Goal: Transaction & Acquisition: Book appointment/travel/reservation

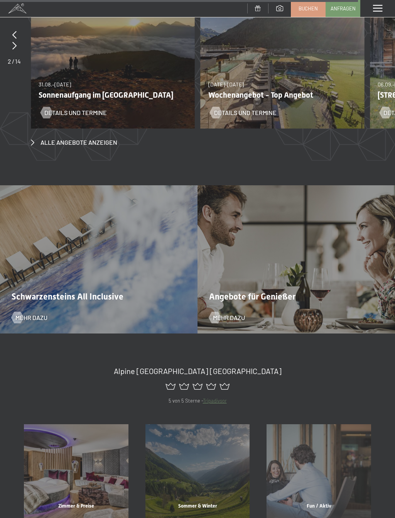
scroll to position [2936, 0]
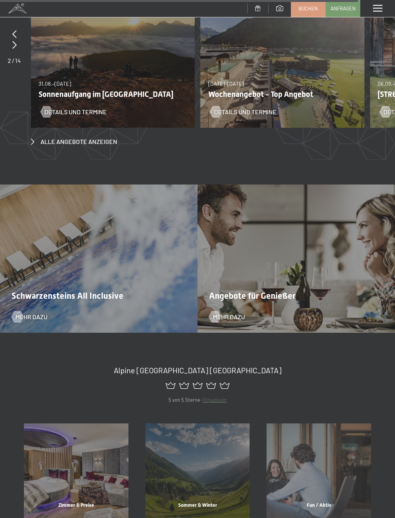
click at [356, 255] on div "Angebote für Genießer Mehr dazu" at bounding box center [297, 258] width 198 height 148
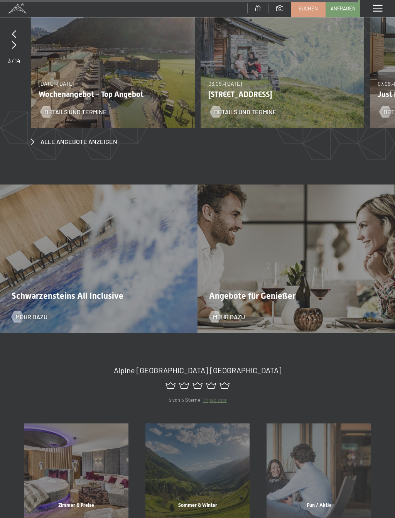
click at [282, 291] on span "Angebote für Genießer" at bounding box center [252, 296] width 86 height 10
click at [234, 312] on span "Mehr dazu" at bounding box center [229, 316] width 32 height 8
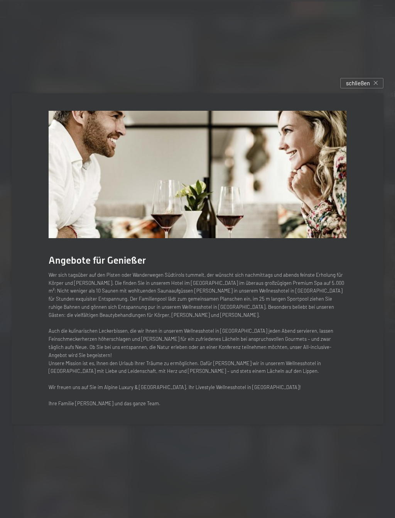
click at [368, 83] on span "schließen" at bounding box center [358, 83] width 24 height 8
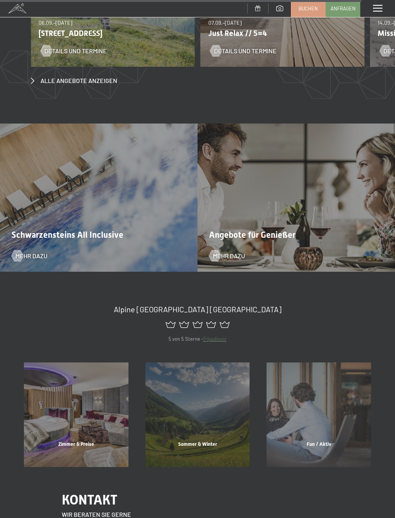
scroll to position [2997, 0]
click at [99, 440] on div "Zimmer & Preise" at bounding box center [76, 453] width 122 height 26
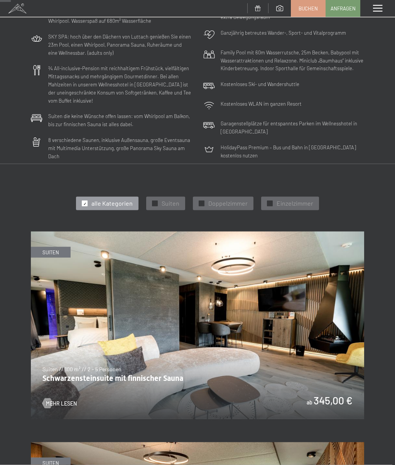
scroll to position [86, 0]
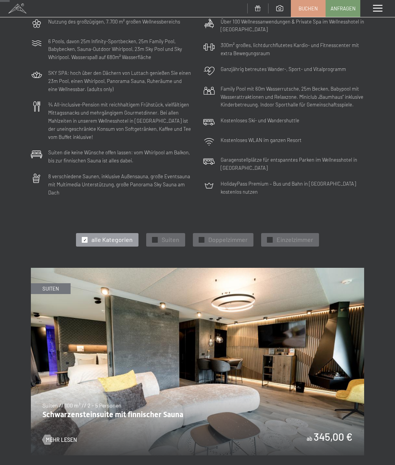
click at [233, 235] on span "Doppelzimmer" at bounding box center [227, 239] width 39 height 8
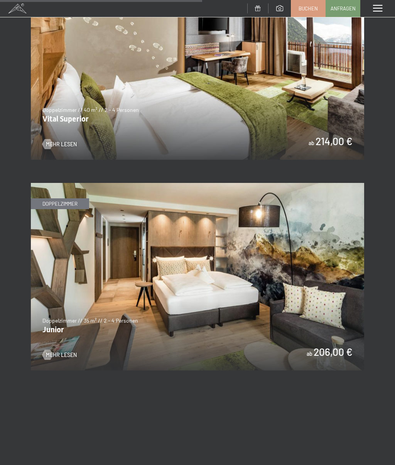
scroll to position [803, 0]
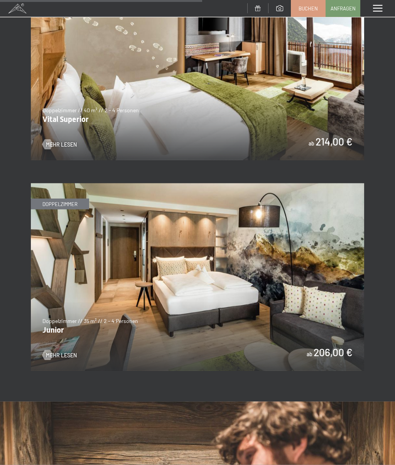
click at [343, 285] on img at bounding box center [197, 276] width 333 height 187
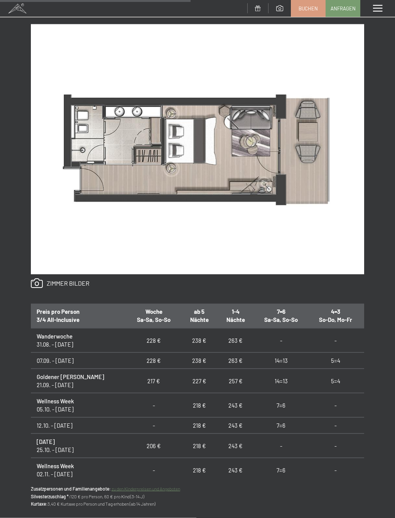
scroll to position [437, 0]
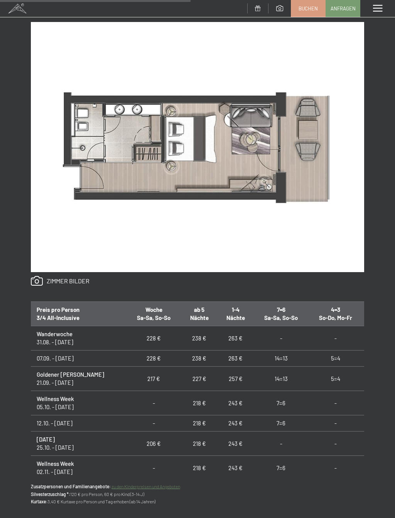
click at [379, 321] on div "Anfragen Buchen Doppelzimmer // 35 m² // 2 - 4 Personen Junior ab 206,00 € Auss…" at bounding box center [197, 202] width 395 height 698
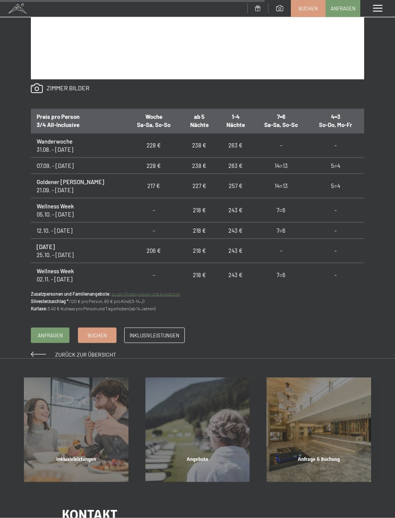
scroll to position [662, 0]
click at [160, 338] on link "Inklusivleistungen" at bounding box center [155, 334] width 60 height 15
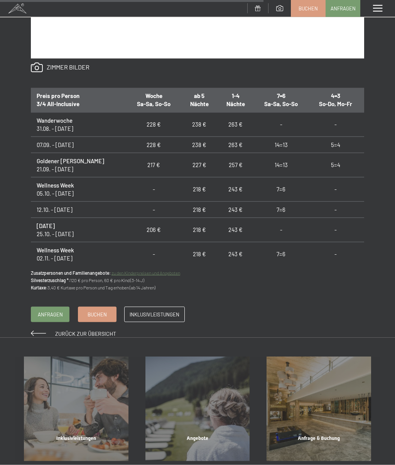
scroll to position [683, 0]
click at [94, 313] on span "Buchen" at bounding box center [97, 314] width 19 height 7
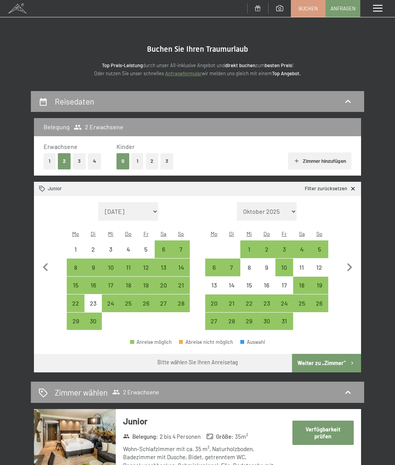
click at [353, 264] on icon "button" at bounding box center [349, 267] width 16 height 16
select select "[DATE]"
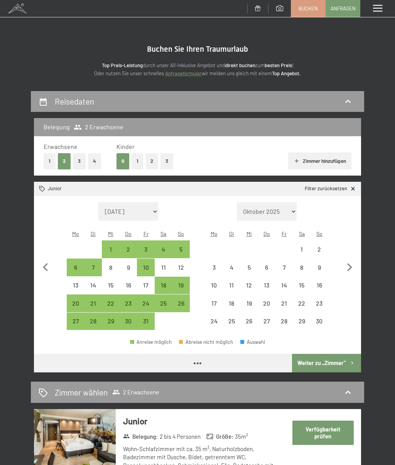
select select "[DATE]"
select select "2025-11-01"
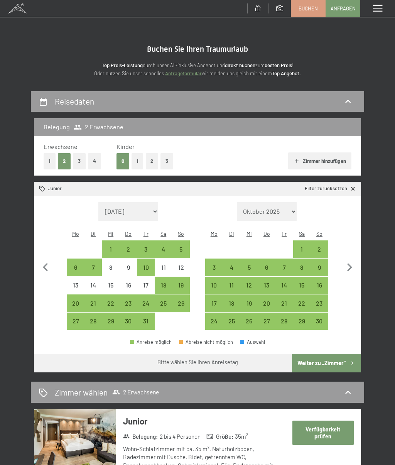
click at [351, 263] on icon "button" at bounding box center [349, 267] width 16 height 16
select select "2025-11-01"
select select "2025-12-01"
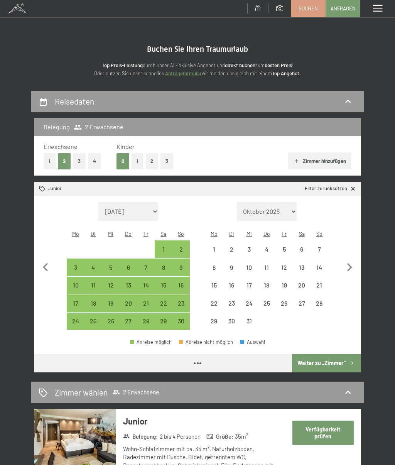
select select "2025-11-01"
select select "2025-12-01"
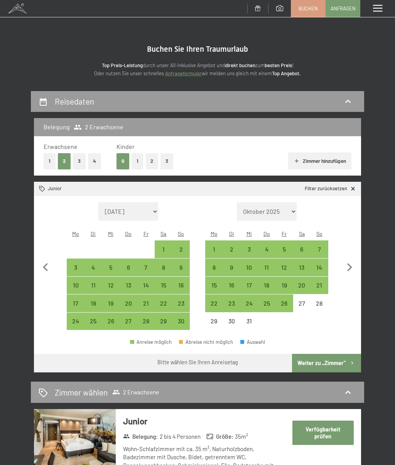
click at [355, 261] on icon "button" at bounding box center [349, 267] width 16 height 16
select select "2025-12-01"
select select "[DATE]"
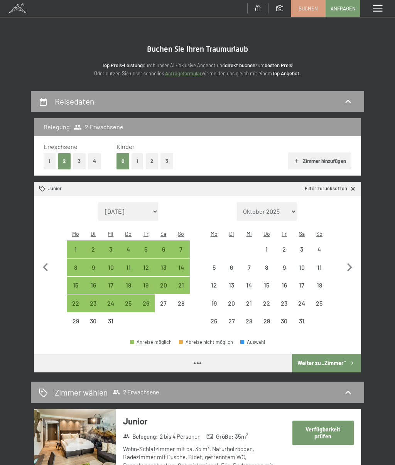
select select "2025-12-01"
select select "2026-01-01"
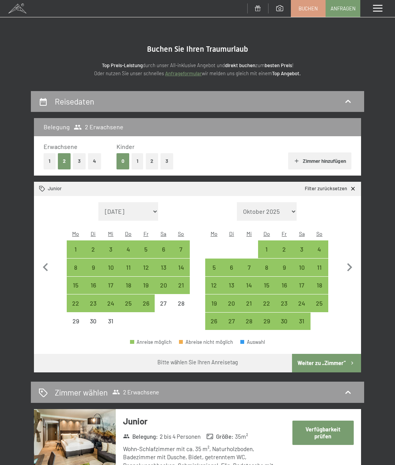
click at [353, 262] on icon "button" at bounding box center [349, 267] width 16 height 16
select select "2026-01-01"
select select "2026-02-01"
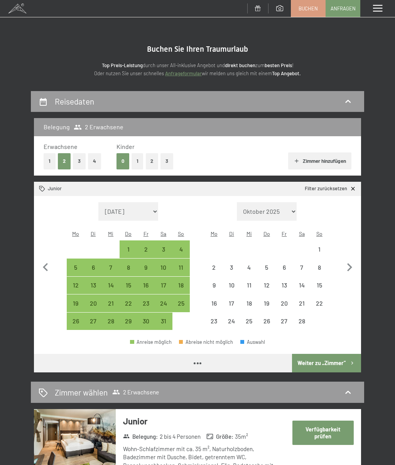
select select "2026-01-01"
select select "2026-02-01"
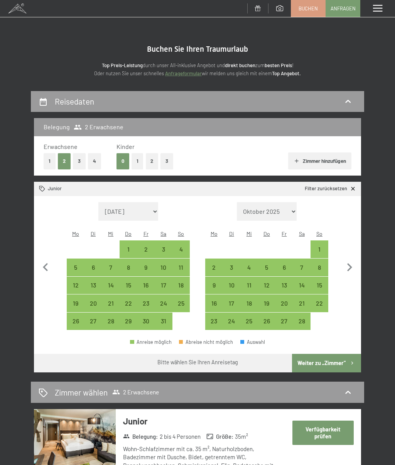
click at [268, 264] on div "5" at bounding box center [267, 272] width 16 height 16
select select "2026-01-01"
select select "2026-02-01"
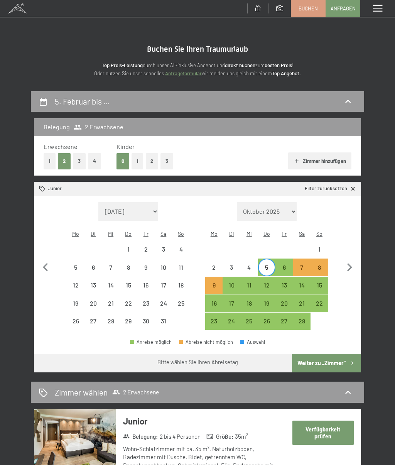
click at [265, 264] on div "5" at bounding box center [267, 272] width 16 height 16
select select "2026-01-01"
select select "2026-02-01"
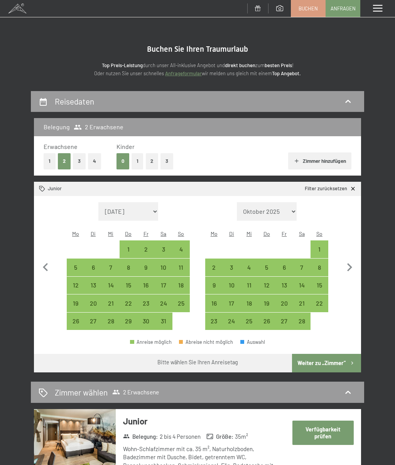
click at [283, 264] on div "6" at bounding box center [284, 272] width 16 height 16
select select "2026-01-01"
select select "2026-02-01"
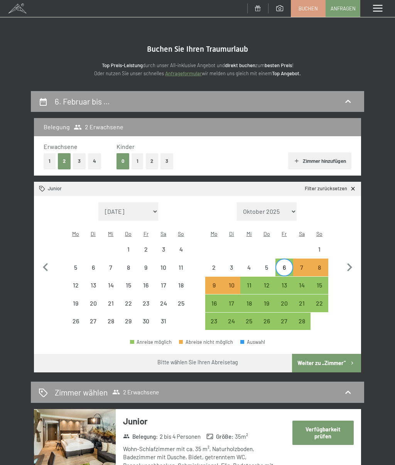
click at [251, 282] on div "11" at bounding box center [249, 290] width 16 height 16
select select "2026-01-01"
select select "2026-02-01"
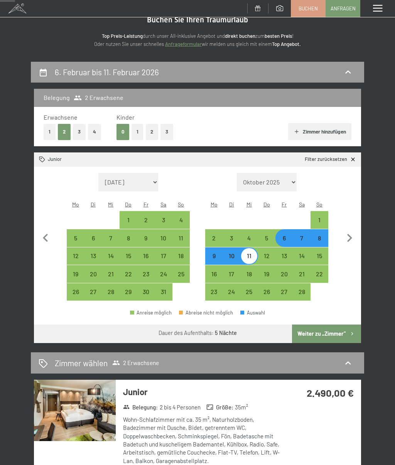
scroll to position [25, 0]
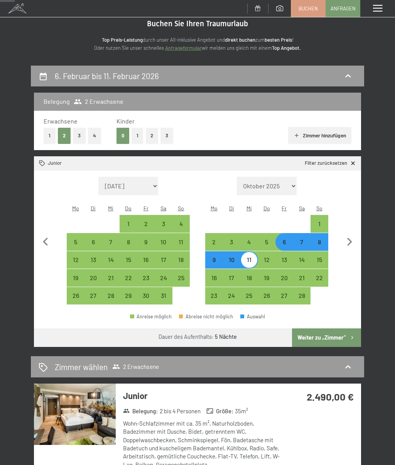
click at [288, 257] on div "13" at bounding box center [284, 265] width 16 height 16
select select "2026-01-01"
select select "2026-02-01"
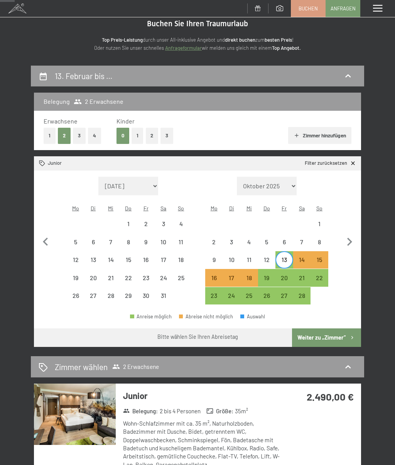
click at [287, 275] on div "20" at bounding box center [284, 283] width 16 height 16
select select "2026-01-01"
select select "2026-02-01"
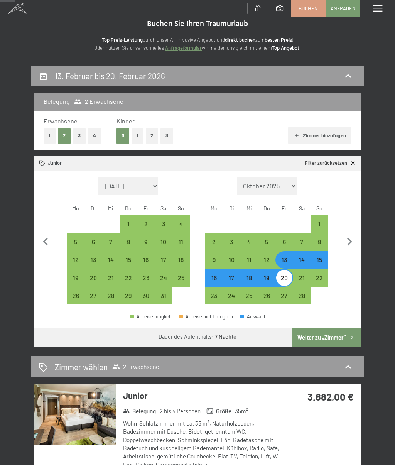
click at [283, 275] on div "20" at bounding box center [284, 283] width 16 height 16
select select "2026-01-01"
select select "2026-02-01"
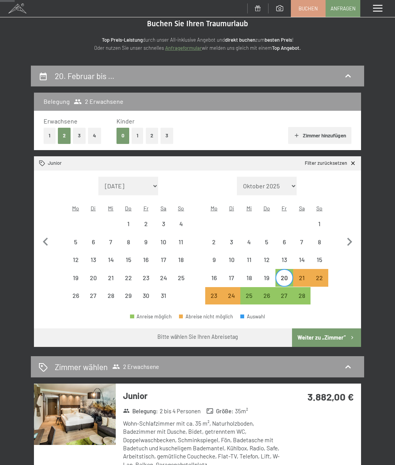
click at [245, 292] on div "25" at bounding box center [249, 300] width 16 height 16
select select "2026-01-01"
select select "2026-02-01"
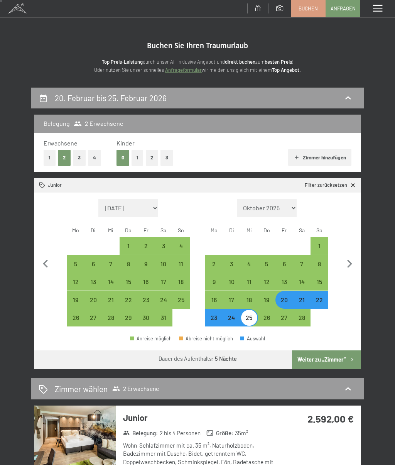
scroll to position [0, 0]
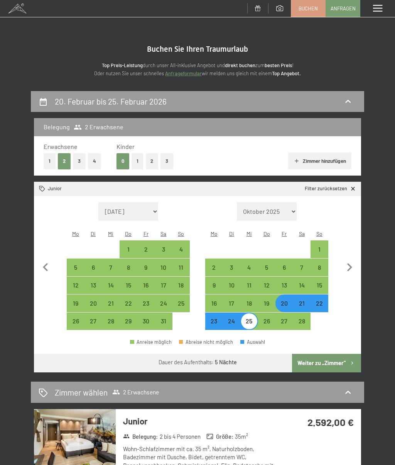
click at [128, 318] on div "29" at bounding box center [128, 326] width 16 height 16
select select "2026-01-01"
select select "2026-02-01"
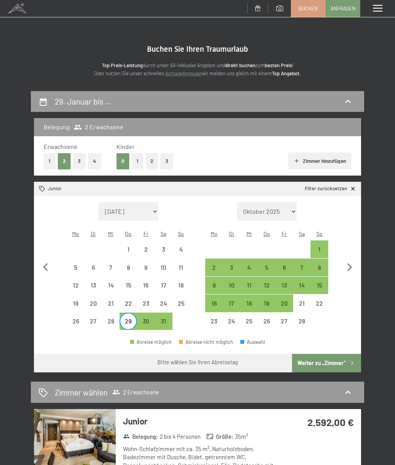
click at [320, 246] on div "1" at bounding box center [319, 254] width 16 height 16
select select "2026-01-01"
select select "2026-02-01"
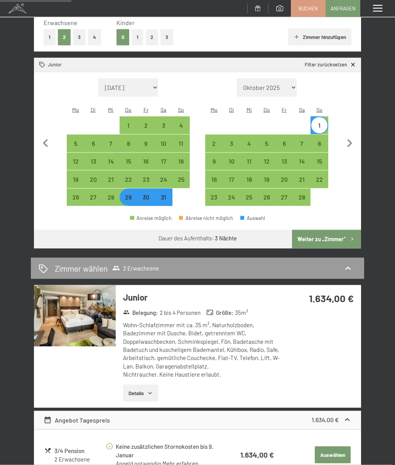
scroll to position [124, 0]
click at [125, 122] on div "1" at bounding box center [128, 130] width 16 height 16
select select "2026-01-01"
select select "2026-02-01"
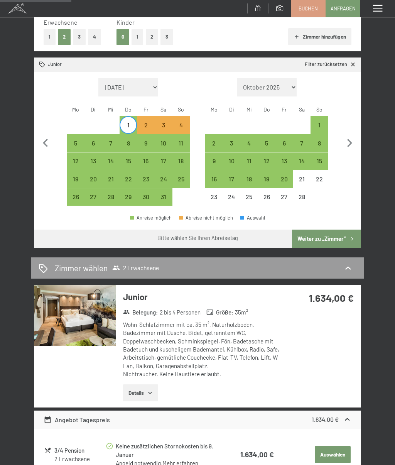
click at [78, 140] on div "5" at bounding box center [76, 148] width 16 height 16
select select "2026-01-01"
select select "2026-02-01"
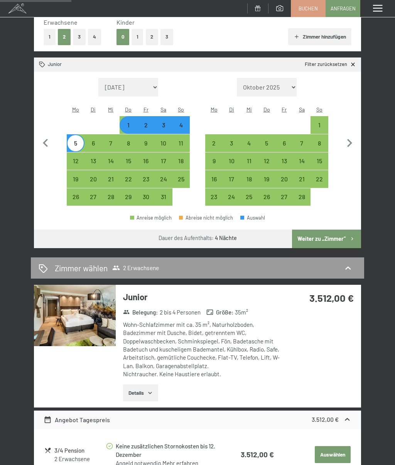
click at [125, 122] on div "1" at bounding box center [128, 130] width 16 height 16
select select "2026-01-01"
select select "2026-02-01"
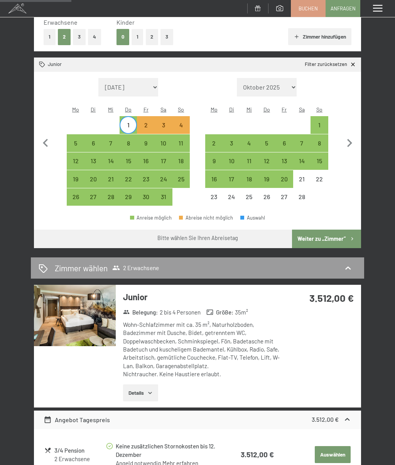
click at [114, 140] on div "7" at bounding box center [111, 148] width 16 height 16
select select "2026-01-01"
select select "2026-02-01"
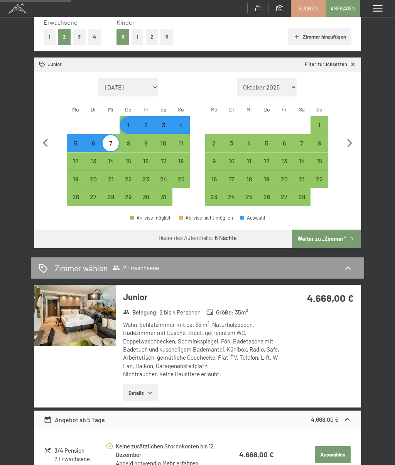
click at [111, 140] on div "7" at bounding box center [111, 148] width 16 height 16
select select "2026-01-01"
select select "2026-02-01"
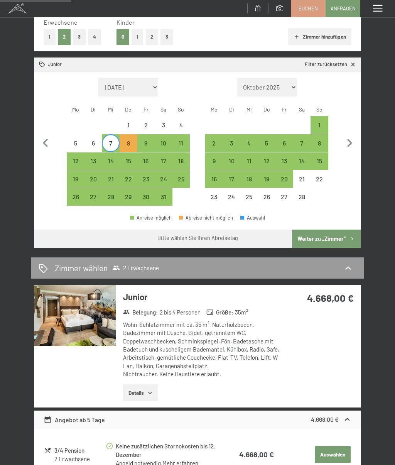
click at [180, 140] on div "11" at bounding box center [181, 148] width 16 height 16
select select "2026-01-01"
select select "2026-02-01"
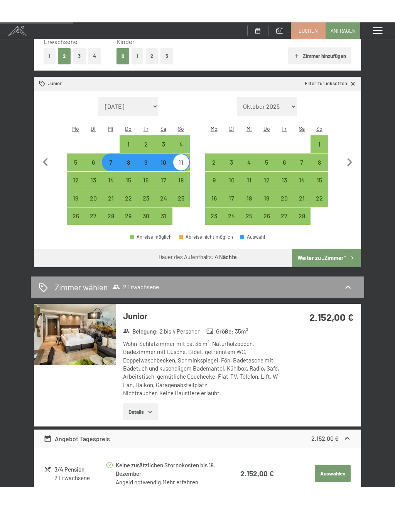
scroll to position [127, 0]
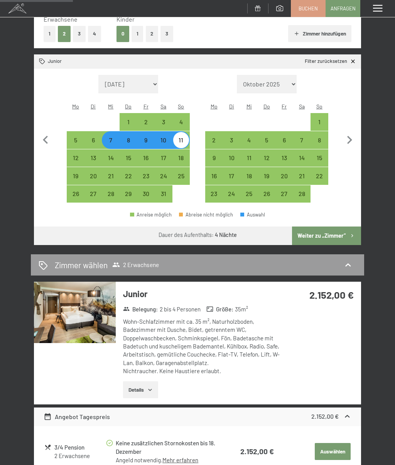
click at [112, 155] on div "14" at bounding box center [111, 163] width 16 height 16
select select "2026-01-01"
select select "2026-02-01"
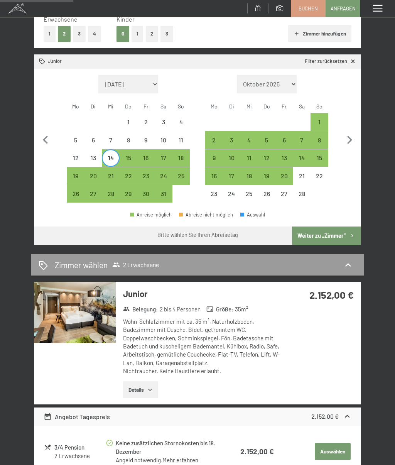
click at [127, 155] on div "15" at bounding box center [128, 163] width 16 height 16
select select "2026-01-01"
select select "2026-02-01"
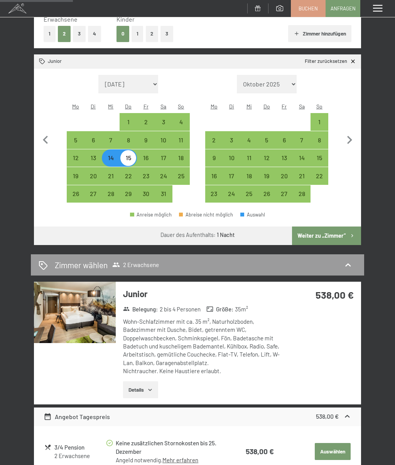
click at [132, 155] on div "15" at bounding box center [128, 163] width 16 height 16
select select "2026-01-01"
select select "2026-02-01"
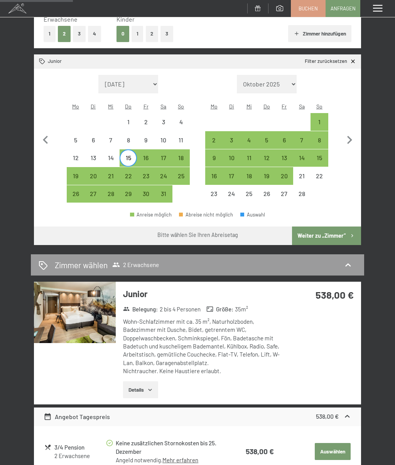
click at [181, 155] on div "18" at bounding box center [181, 163] width 16 height 16
select select "2026-01-01"
select select "2026-02-01"
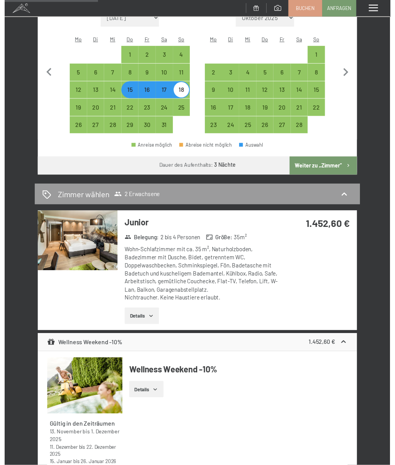
scroll to position [194, 0]
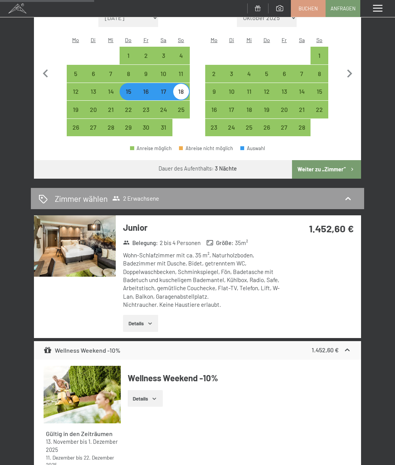
click at [129, 106] on div "22" at bounding box center [128, 114] width 16 height 16
select select "2026-01-01"
select select "2026-02-01"
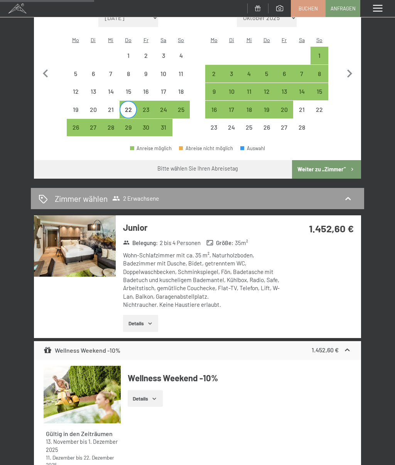
click at [77, 124] on div "26" at bounding box center [76, 132] width 16 height 16
select select "2026-01-01"
select select "2026-02-01"
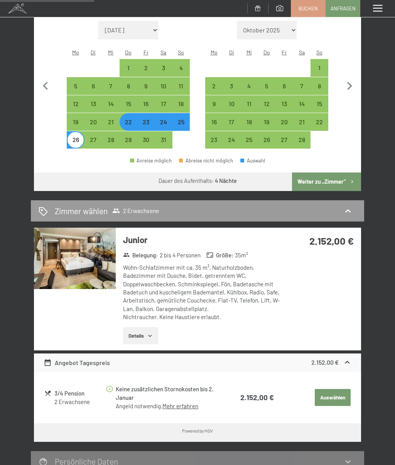
scroll to position [171, 0]
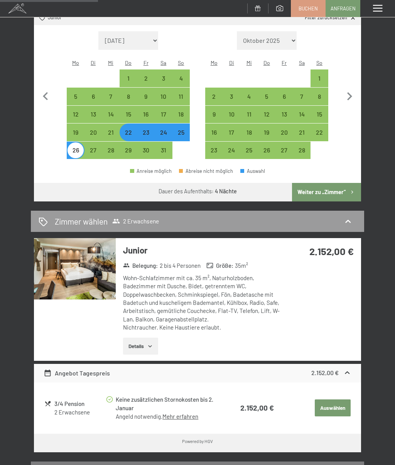
click at [113, 129] on div "21" at bounding box center [111, 137] width 16 height 16
select select "2026-01-01"
select select "2026-02-01"
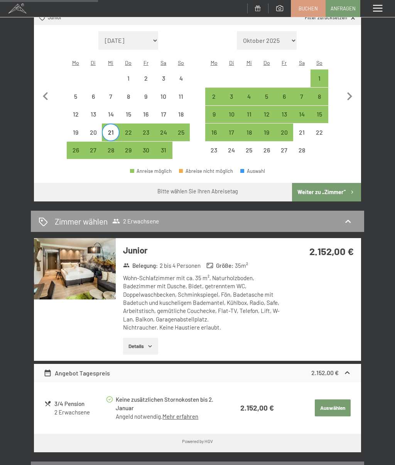
click at [182, 129] on div "25" at bounding box center [181, 137] width 16 height 16
select select "2026-01-01"
select select "2026-02-01"
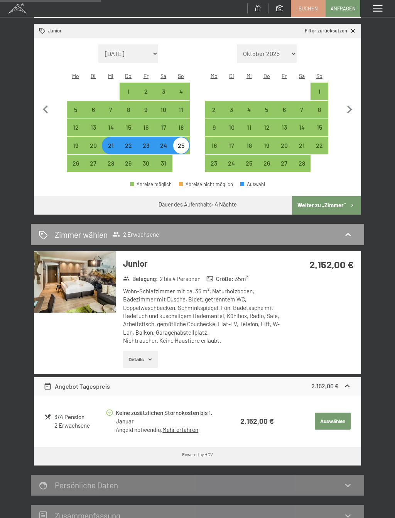
scroll to position [152, 0]
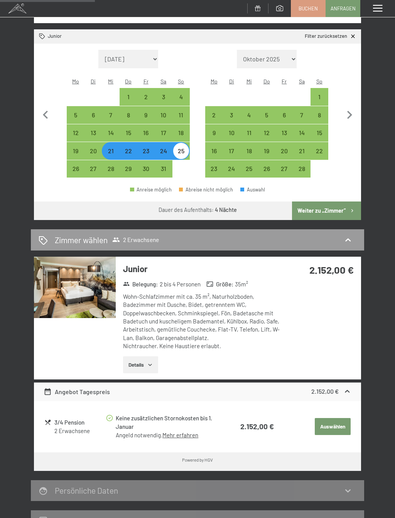
click at [127, 130] on div "15" at bounding box center [128, 138] width 16 height 16
select select "2026-01-01"
select select "2026-02-01"
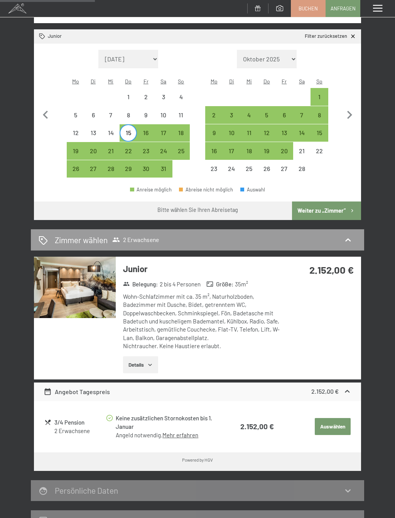
click at [78, 148] on div "19" at bounding box center [76, 156] width 16 height 16
select select "2026-01-01"
select select "2026-02-01"
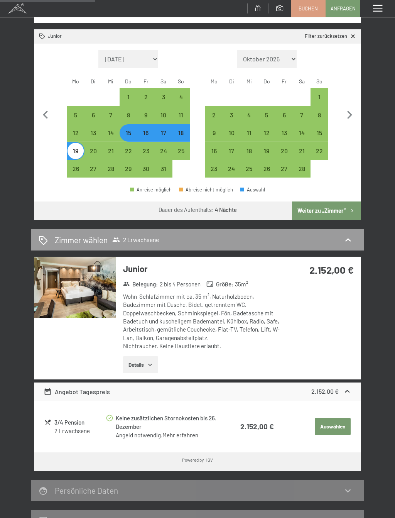
click at [116, 130] on div "14" at bounding box center [111, 138] width 16 height 16
select select "2026-01-01"
select select "2026-02-01"
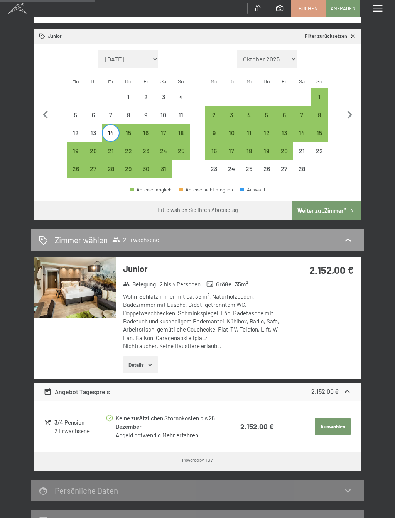
click at [178, 130] on div "18" at bounding box center [181, 138] width 16 height 16
select select "2026-01-01"
select select "2026-02-01"
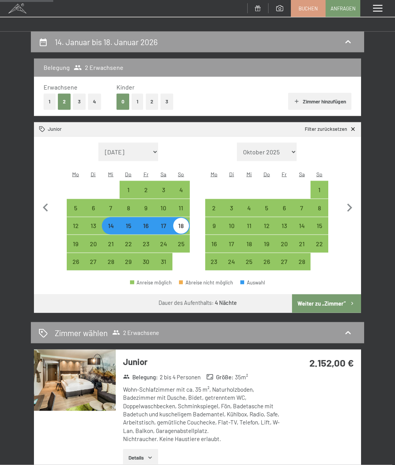
scroll to position [0, 0]
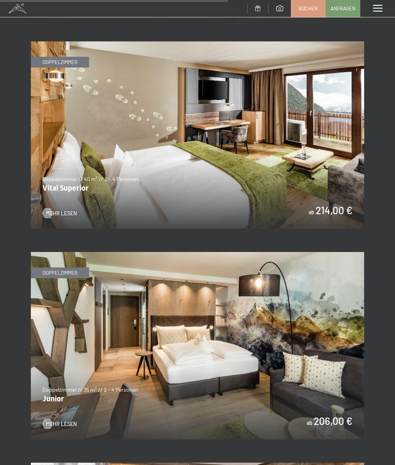
scroll to position [1997, 0]
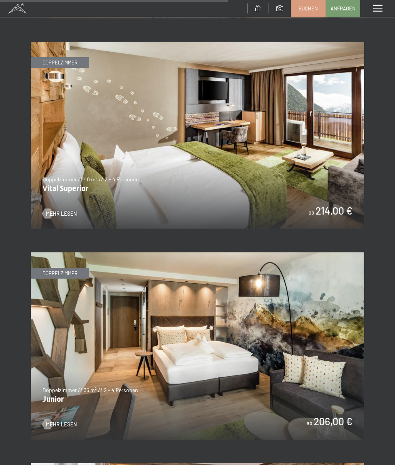
click at [343, 356] on img at bounding box center [197, 345] width 333 height 187
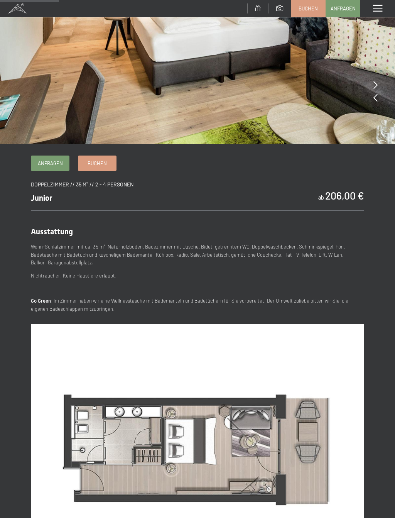
scroll to position [136, 0]
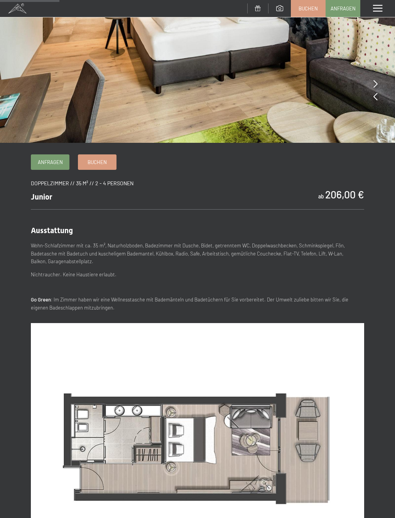
click at [90, 165] on link "Buchen" at bounding box center [97, 162] width 38 height 15
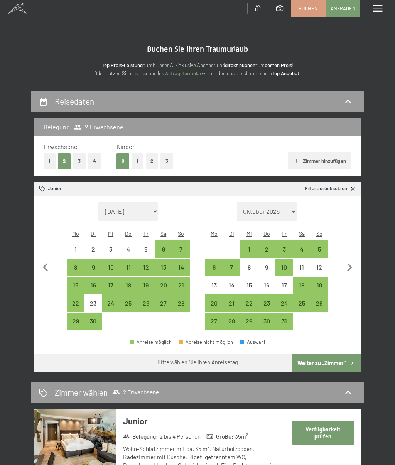
click at [348, 267] on icon "button" at bounding box center [349, 267] width 16 height 16
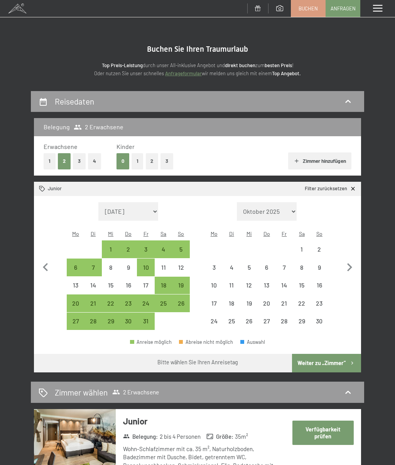
select select "2025-10-01"
select select "2025-11-01"
click at [348, 269] on icon "button" at bounding box center [349, 267] width 16 height 16
select select "2025-11-01"
select select "2025-12-01"
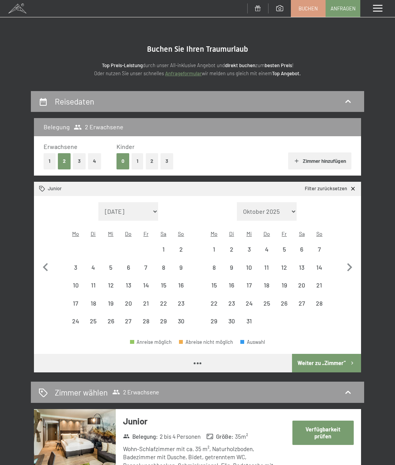
select select "2025-11-01"
select select "2025-12-01"
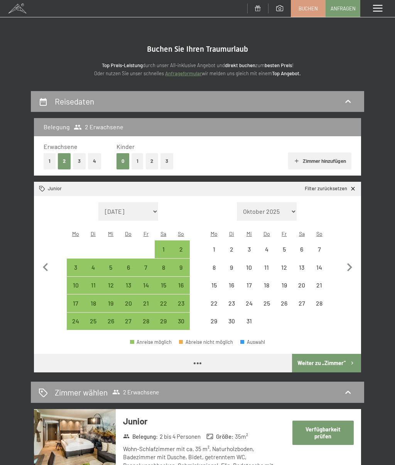
select select "2025-11-01"
select select "2025-12-01"
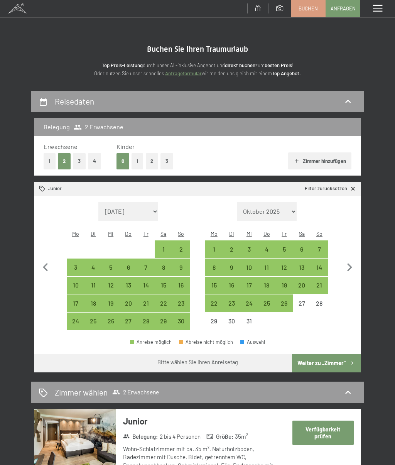
click at [353, 268] on icon "button" at bounding box center [349, 267] width 16 height 16
select select "2025-12-01"
select select "2026-01-01"
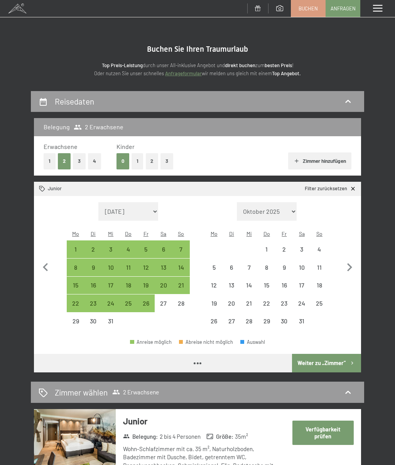
select select "2025-12-01"
select select "2026-01-01"
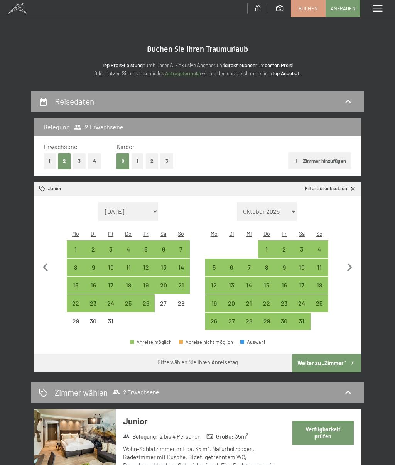
click at [248, 282] on div "14" at bounding box center [249, 290] width 16 height 16
select select "2025-12-01"
select select "2026-01-01"
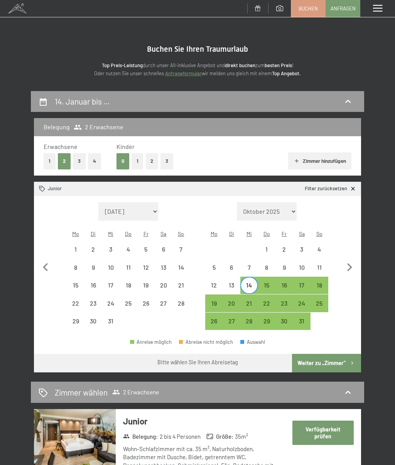
click at [322, 282] on div "18" at bounding box center [319, 290] width 16 height 16
select select "2025-12-01"
select select "2026-01-01"
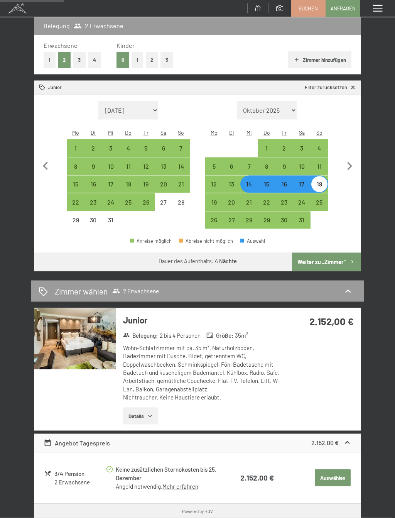
scroll to position [102, 0]
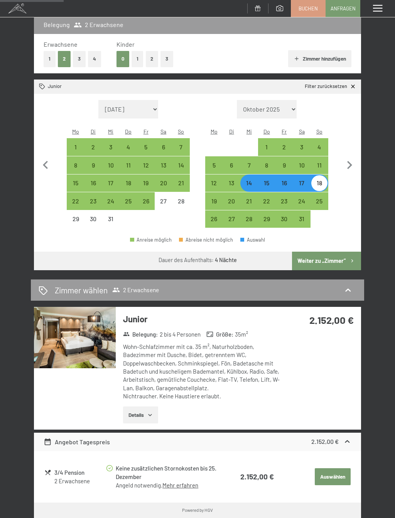
click at [285, 198] on div "23" at bounding box center [284, 206] width 16 height 16
select select "2025-12-01"
select select "2026-01-01"
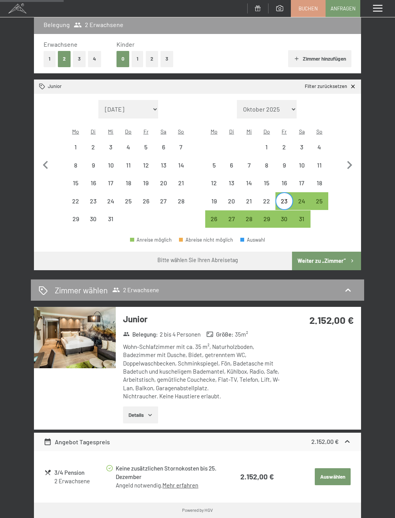
click at [283, 180] on div "16" at bounding box center [284, 188] width 16 height 16
select select "2025-12-01"
select select "2026-01-01"
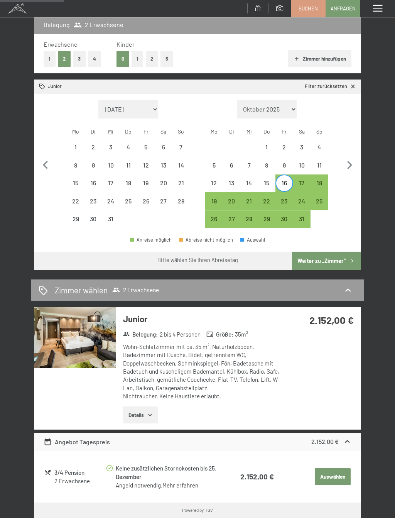
click at [235, 198] on div "20" at bounding box center [231, 206] width 16 height 16
select select "2025-12-01"
select select "2026-01-01"
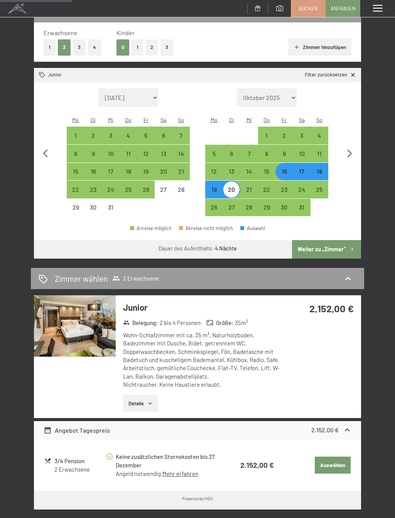
scroll to position [114, 0]
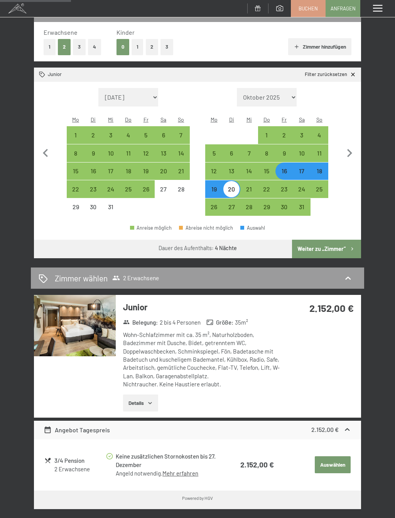
click at [279, 150] on div "9" at bounding box center [284, 158] width 16 height 16
select select "2025-12-01"
select select "2026-01-01"
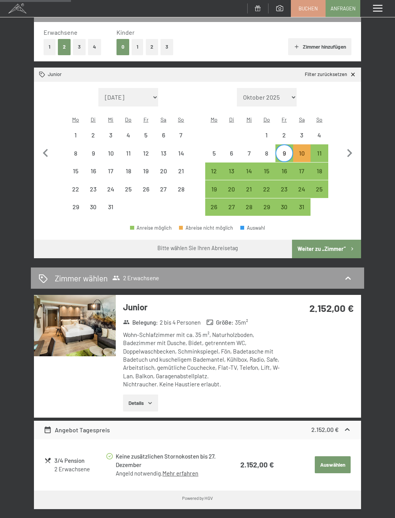
click at [228, 168] on div "13" at bounding box center [231, 176] width 16 height 16
select select "2025-12-01"
select select "2026-01-01"
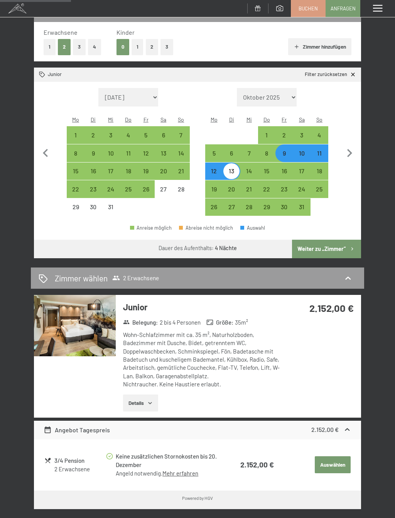
click at [284, 168] on div "16" at bounding box center [284, 176] width 16 height 16
select select "2025-12-01"
select select "2026-01-01"
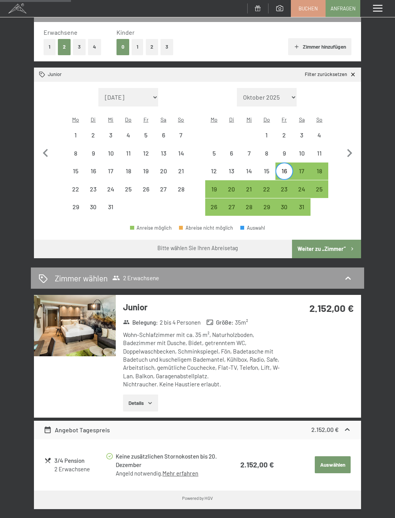
click at [323, 168] on div "18" at bounding box center [319, 176] width 16 height 16
select select "2025-12-01"
select select "2026-01-01"
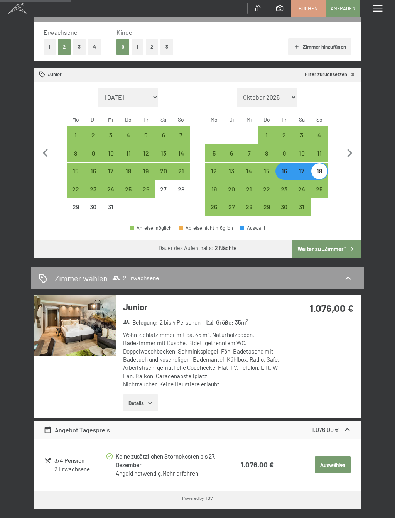
click at [214, 186] on div "19" at bounding box center [214, 194] width 16 height 16
select select "2025-12-01"
select select "2026-01-01"
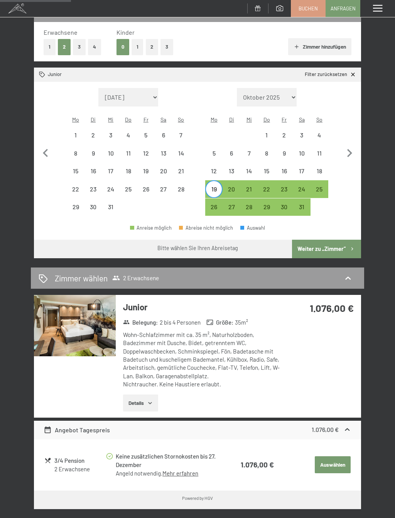
click at [270, 186] on div "22" at bounding box center [267, 194] width 16 height 16
select select "2025-12-01"
select select "2026-01-01"
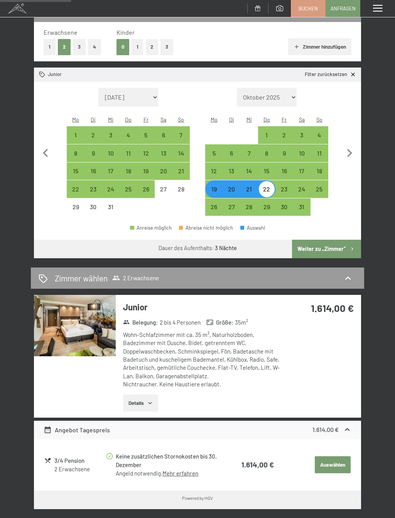
click at [304, 168] on div "17" at bounding box center [302, 176] width 16 height 16
select select "2025-12-01"
select select "2026-01-01"
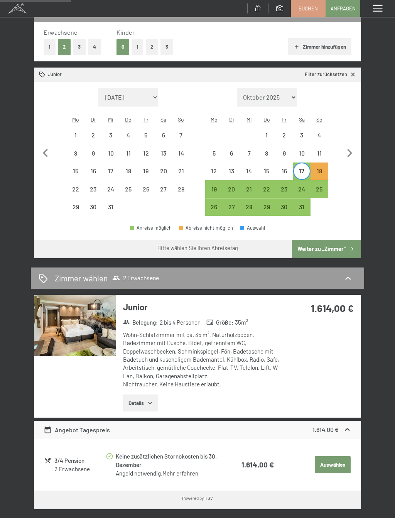
click at [253, 186] on div "21" at bounding box center [249, 194] width 16 height 16
select select "2025-12-01"
select select "2026-01-01"
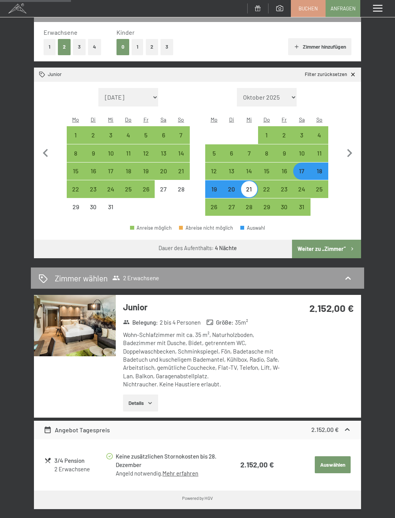
click at [286, 186] on div "23" at bounding box center [284, 194] width 16 height 16
select select "2025-12-01"
select select "2026-01-01"
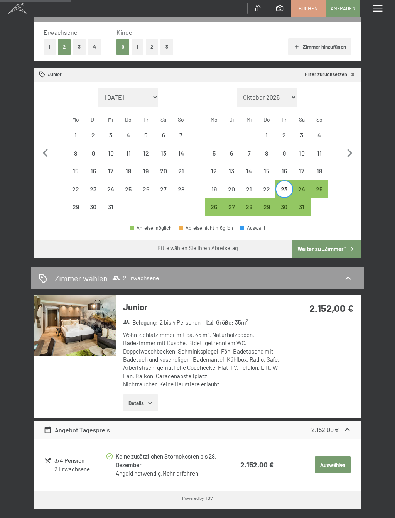
click at [233, 186] on div "20" at bounding box center [231, 194] width 16 height 16
select select "2025-12-01"
select select "2026-01-01"
click at [323, 186] on div "25" at bounding box center [319, 194] width 16 height 16
select select "2025-12-01"
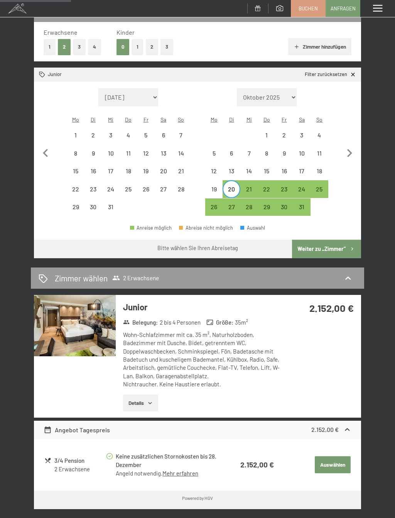
select select "2026-01-01"
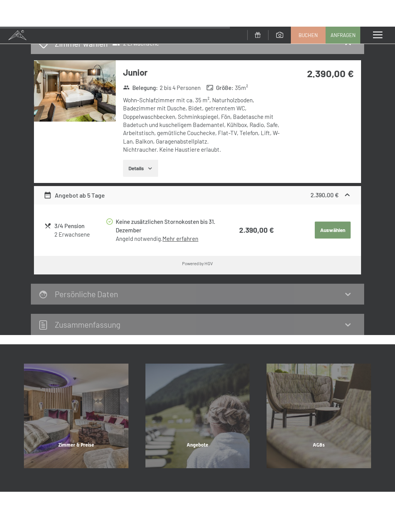
scroll to position [377, 0]
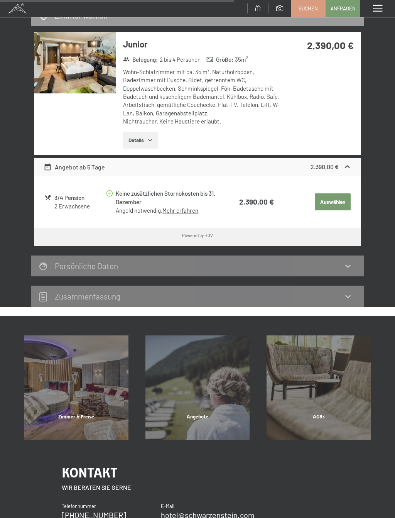
click at [204, 378] on div "Angebote Mehr erfahren" at bounding box center [198, 387] width 122 height 105
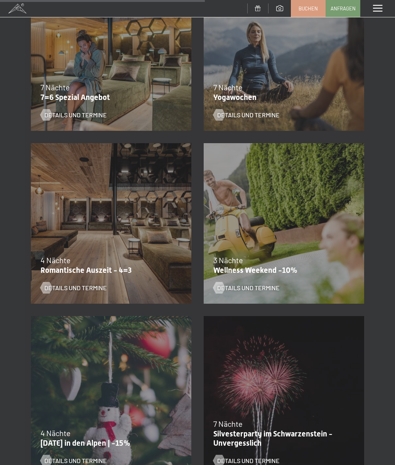
scroll to position [705, 0]
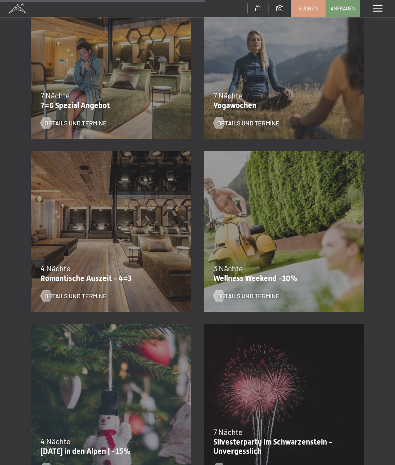
click at [172, 272] on div "4 Nächte" at bounding box center [109, 268] width 137 height 11
click at [96, 295] on span "Details und Termine" at bounding box center [75, 296] width 62 height 8
